Goal: Answer question/provide support

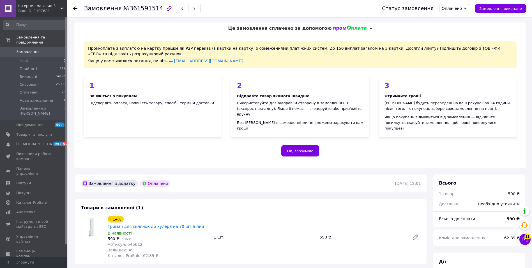
scroll to position [140, 0]
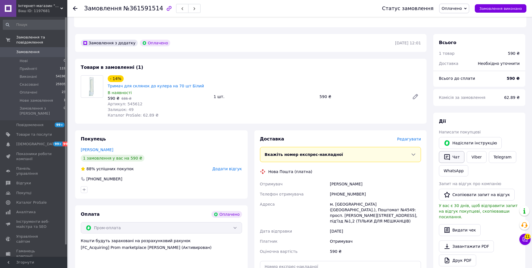
click at [450, 153] on icon "button" at bounding box center [447, 156] width 7 height 7
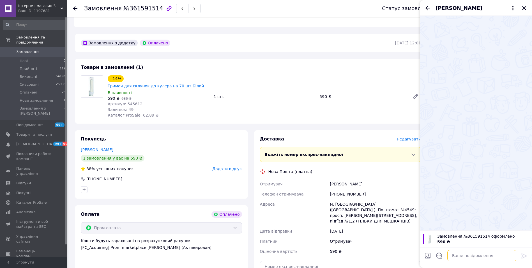
click at [474, 254] on textarea at bounding box center [481, 255] width 69 height 11
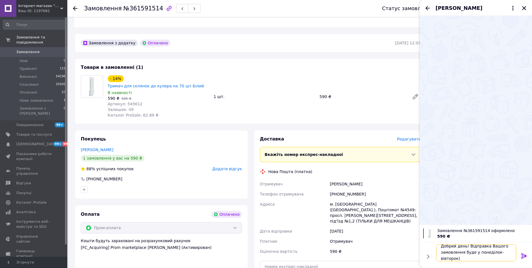
scroll to position [1, 0]
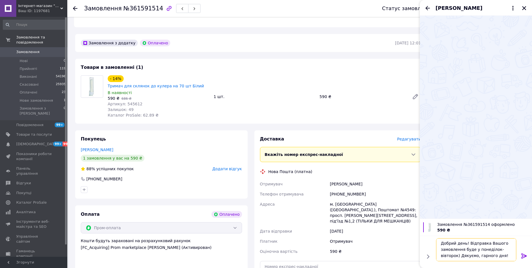
type textarea "Добрий день! Відправка Вашого замовлення буде у понеділок-вівторок) Дякуємо, га…"
click at [522, 257] on icon at bounding box center [523, 255] width 5 height 5
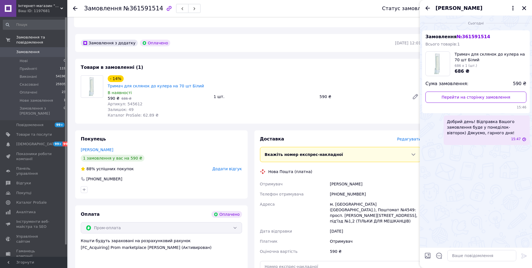
scroll to position [0, 0]
click at [526, 7] on icon "Закрити" at bounding box center [524, 8] width 4 height 4
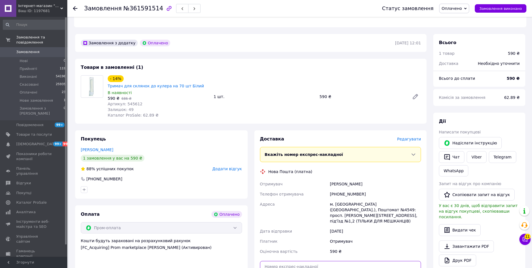
click at [328, 261] on input "text" at bounding box center [340, 266] width 161 height 11
paste input "20451247286334"
type input "20451247286334"
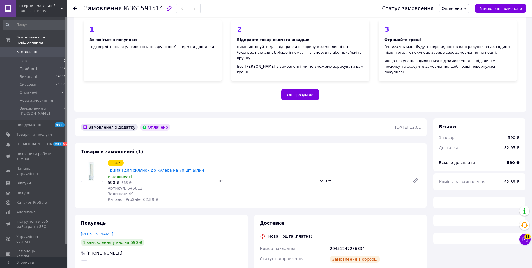
scroll to position [137, 0]
